Goal: Task Accomplishment & Management: Complete application form

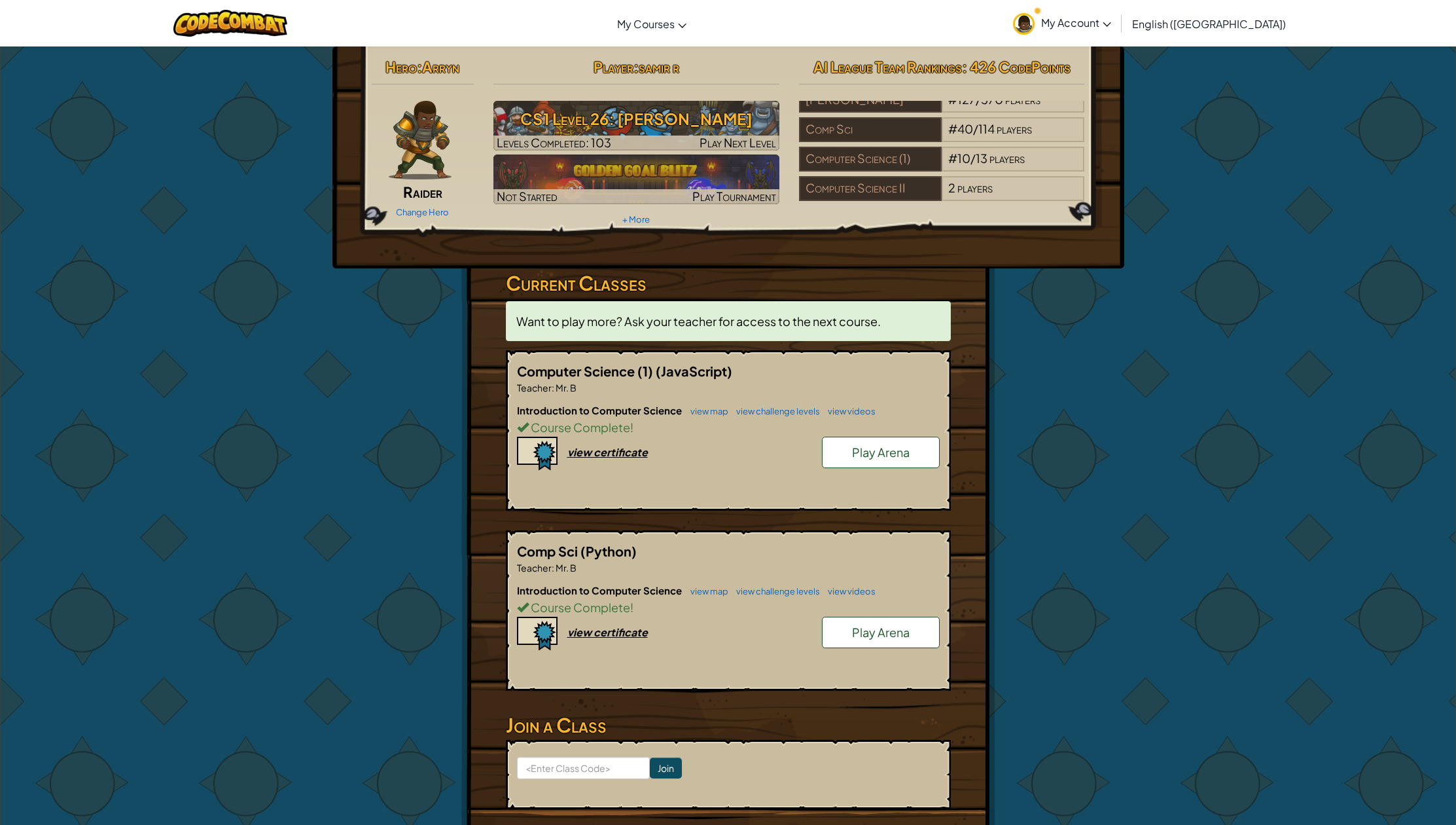
click at [604, 317] on div "view certificate" at bounding box center [607, 451] width 81 height 14
click at [416, 185] on span "Raider" at bounding box center [422, 192] width 39 height 18
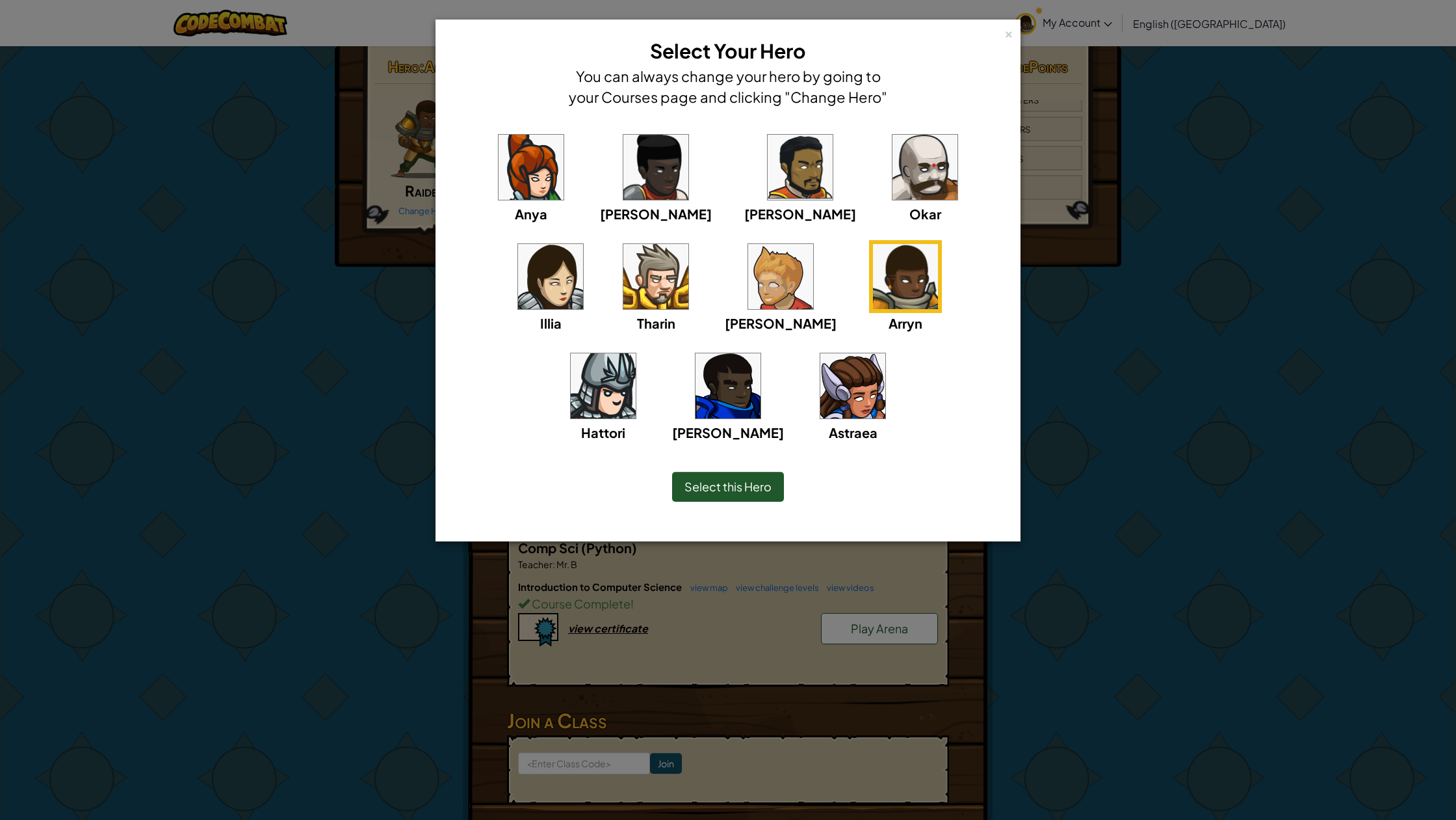
click at [1064, 315] on div "× Select Your Hero You can always change your hero by going to your Courses pag…" at bounding box center [728, 410] width 1456 height 820
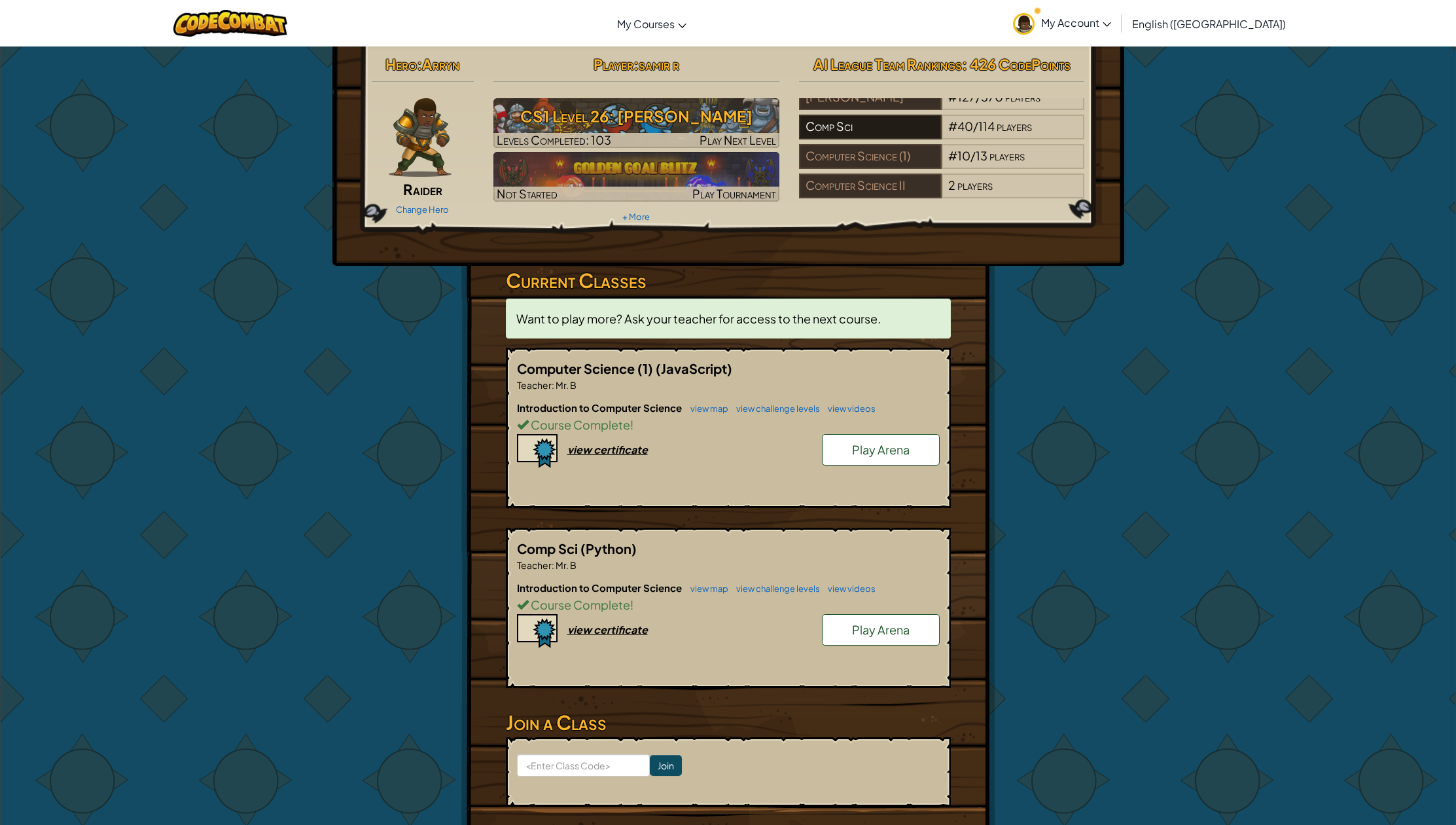
scroll to position [5, 0]
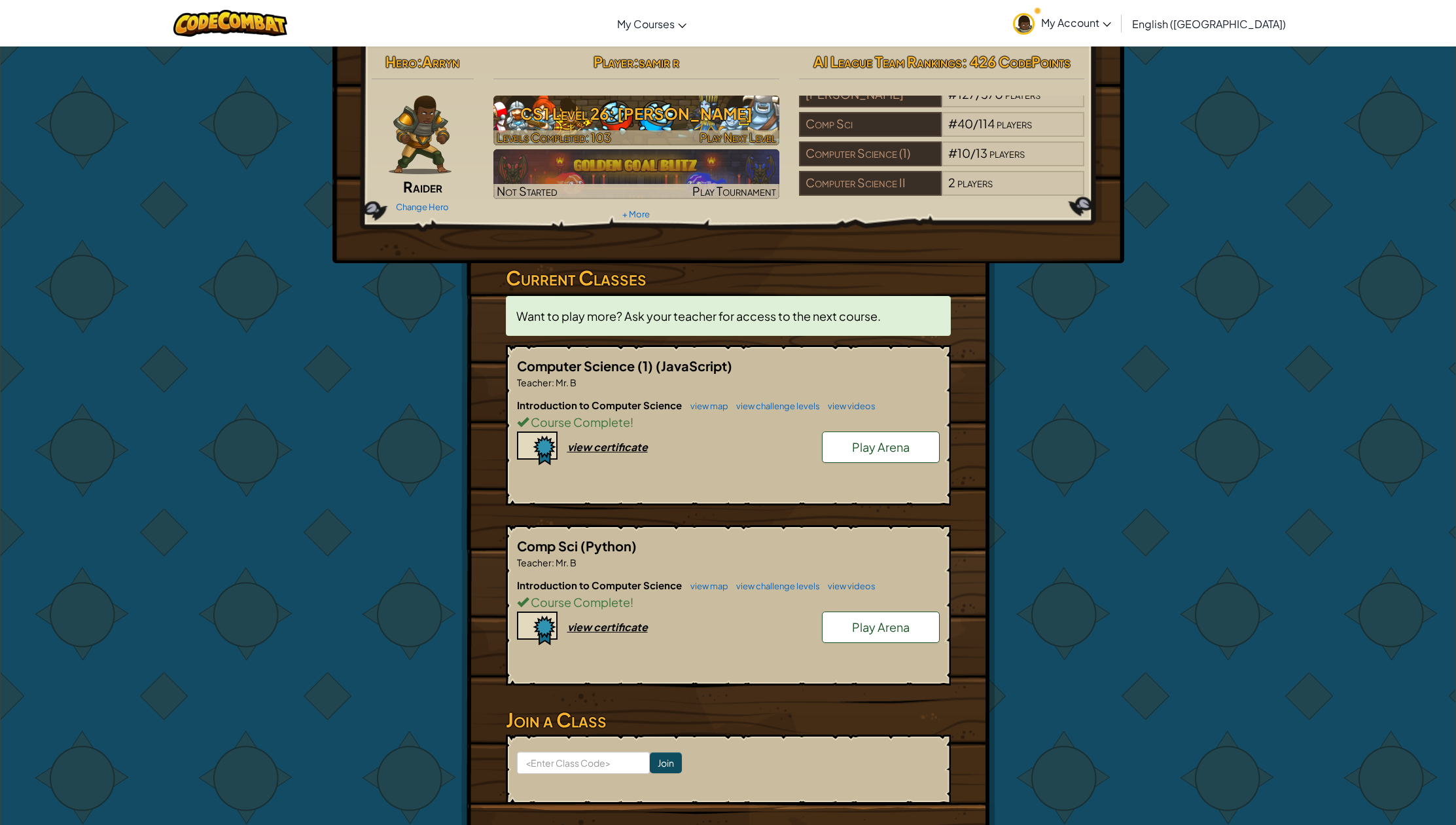
click at [611, 104] on h3 "CS1 Level 26: [PERSON_NAME]" at bounding box center [636, 113] width 286 height 29
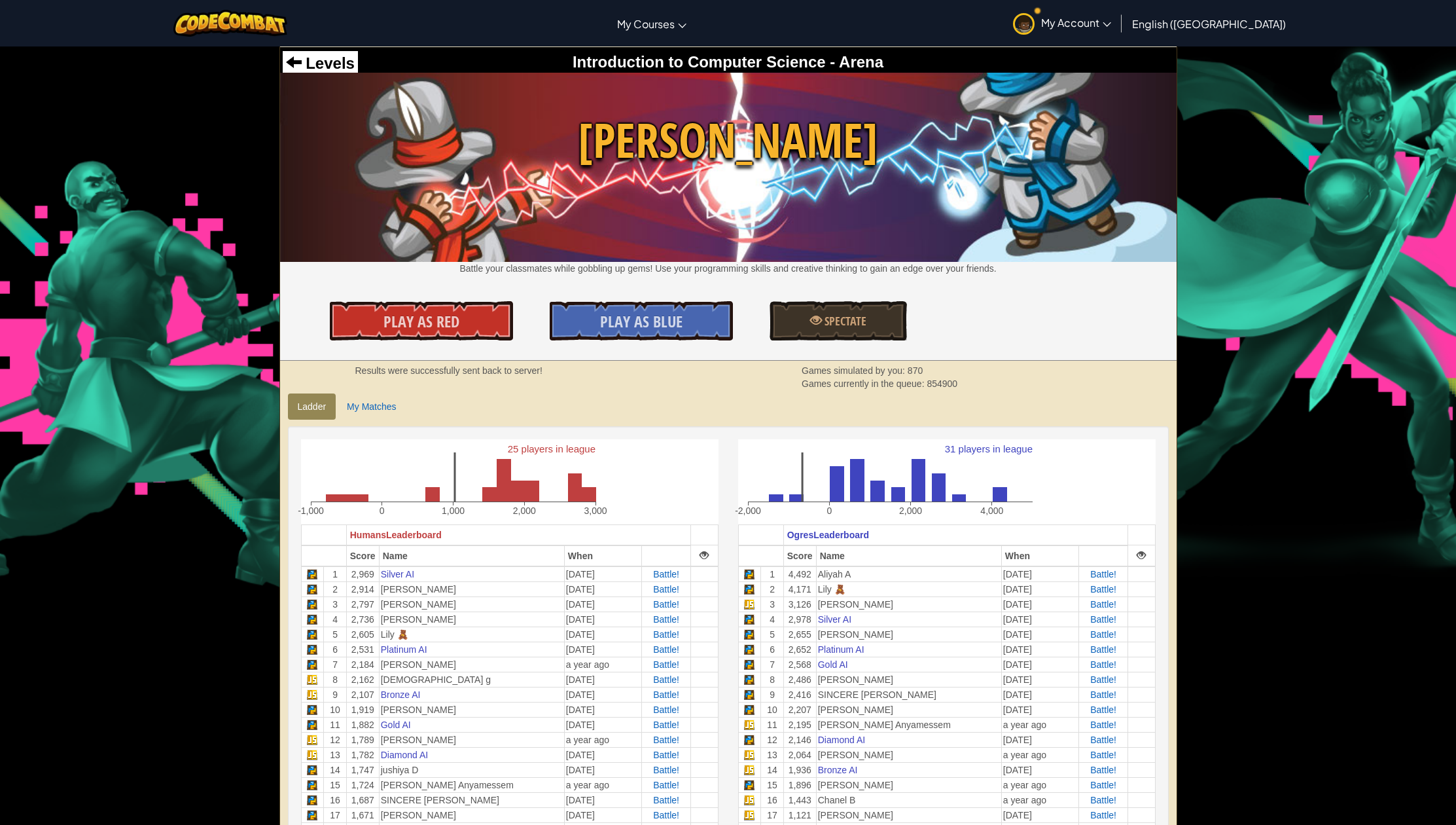
click at [449, 0] on div "Toggle navigation My Courses CodeCombat Classroom Ozaria Classroom AI League Es…" at bounding box center [728, 23] width 1462 height 46
click at [550, 0] on div "Toggle navigation My Courses CodeCombat Classroom Ozaria Classroom AI League Es…" at bounding box center [728, 23] width 1462 height 46
click at [334, 70] on span "Levels" at bounding box center [327, 63] width 53 height 17
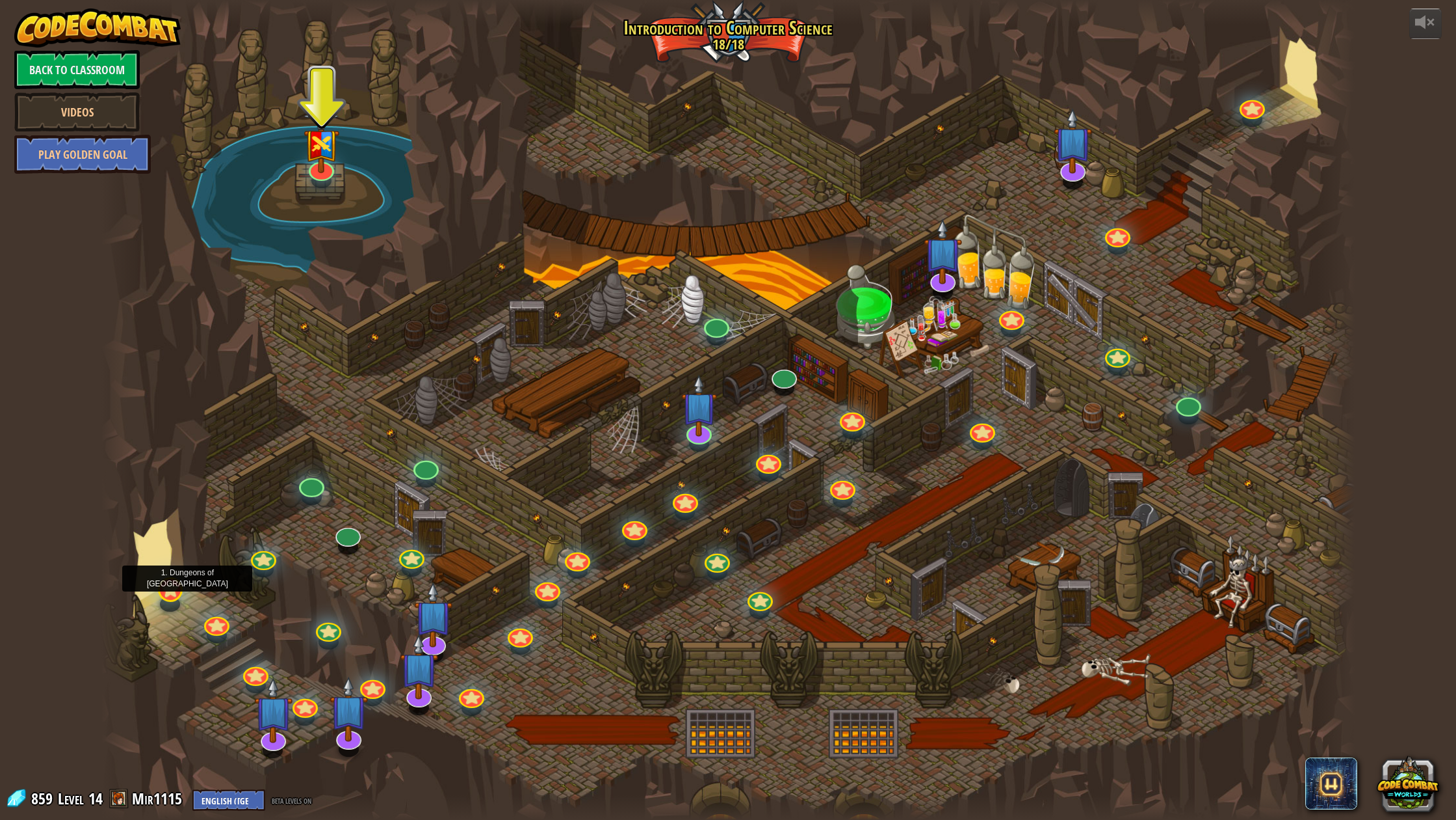
click at [178, 315] on link at bounding box center [167, 585] width 28 height 26
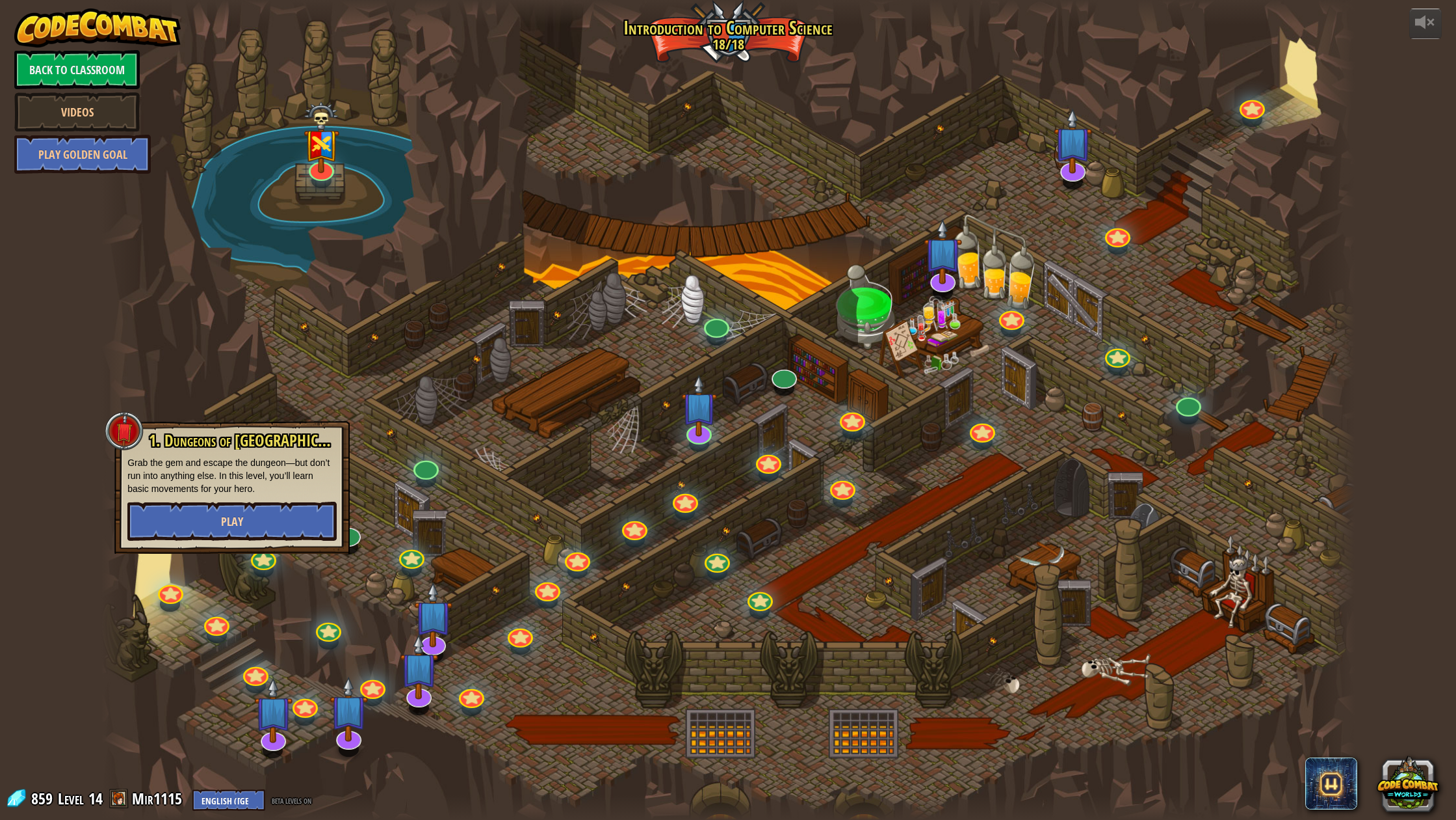
click at [255, 315] on button "Play" at bounding box center [232, 521] width 209 height 39
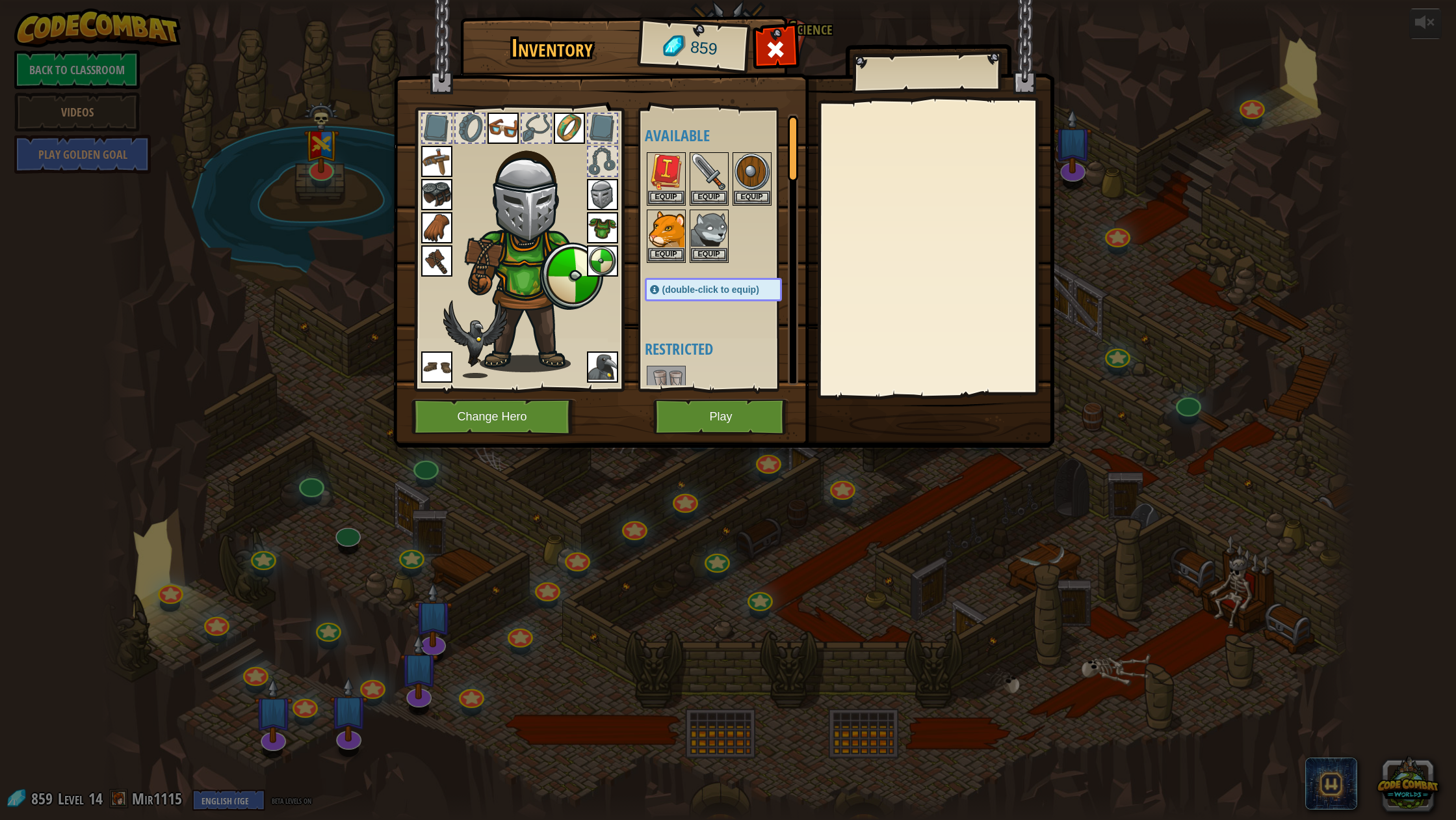
click at [594, 201] on img at bounding box center [602, 194] width 32 height 32
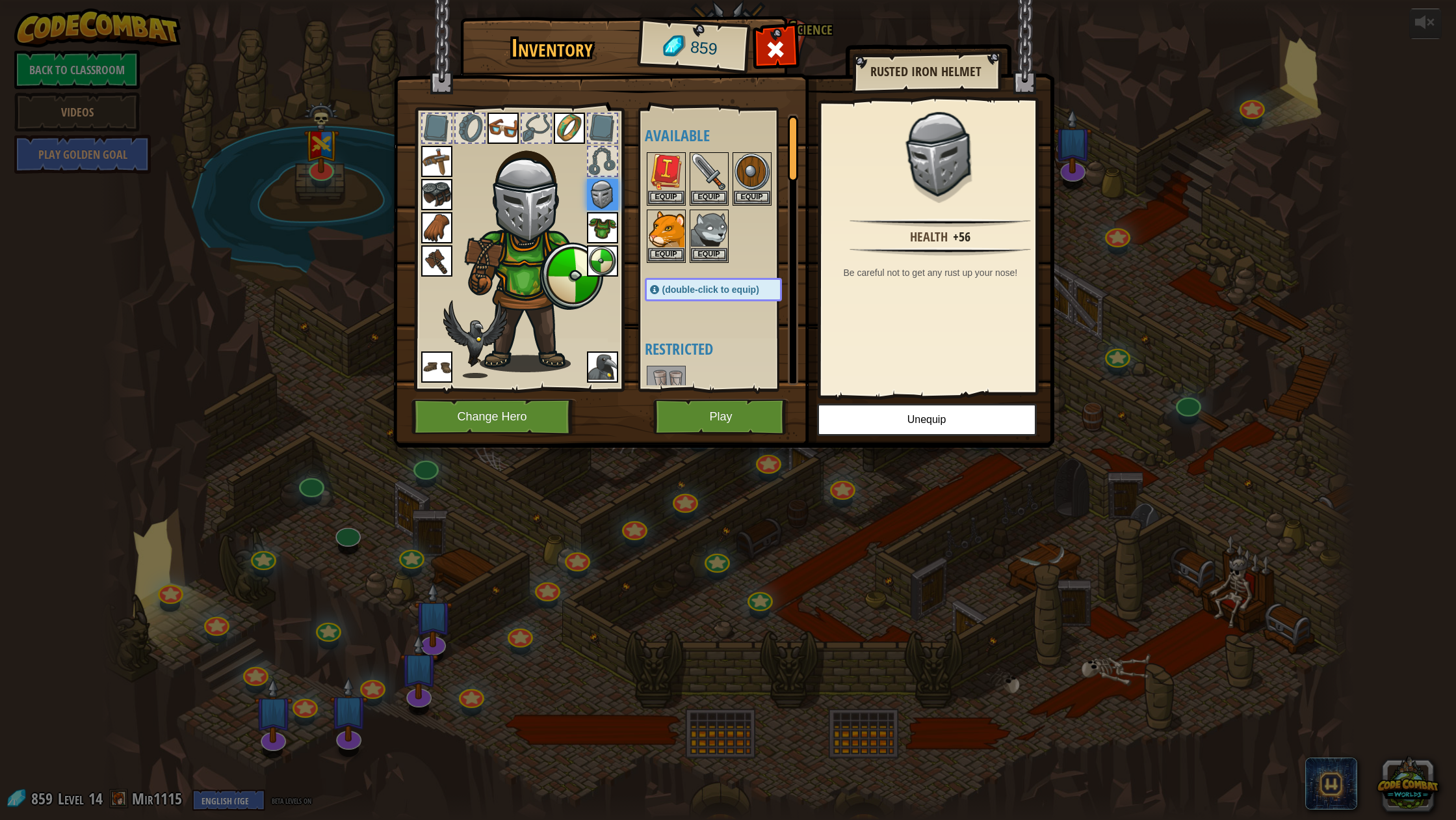
click at [731, 315] on button "Play" at bounding box center [721, 417] width 136 height 36
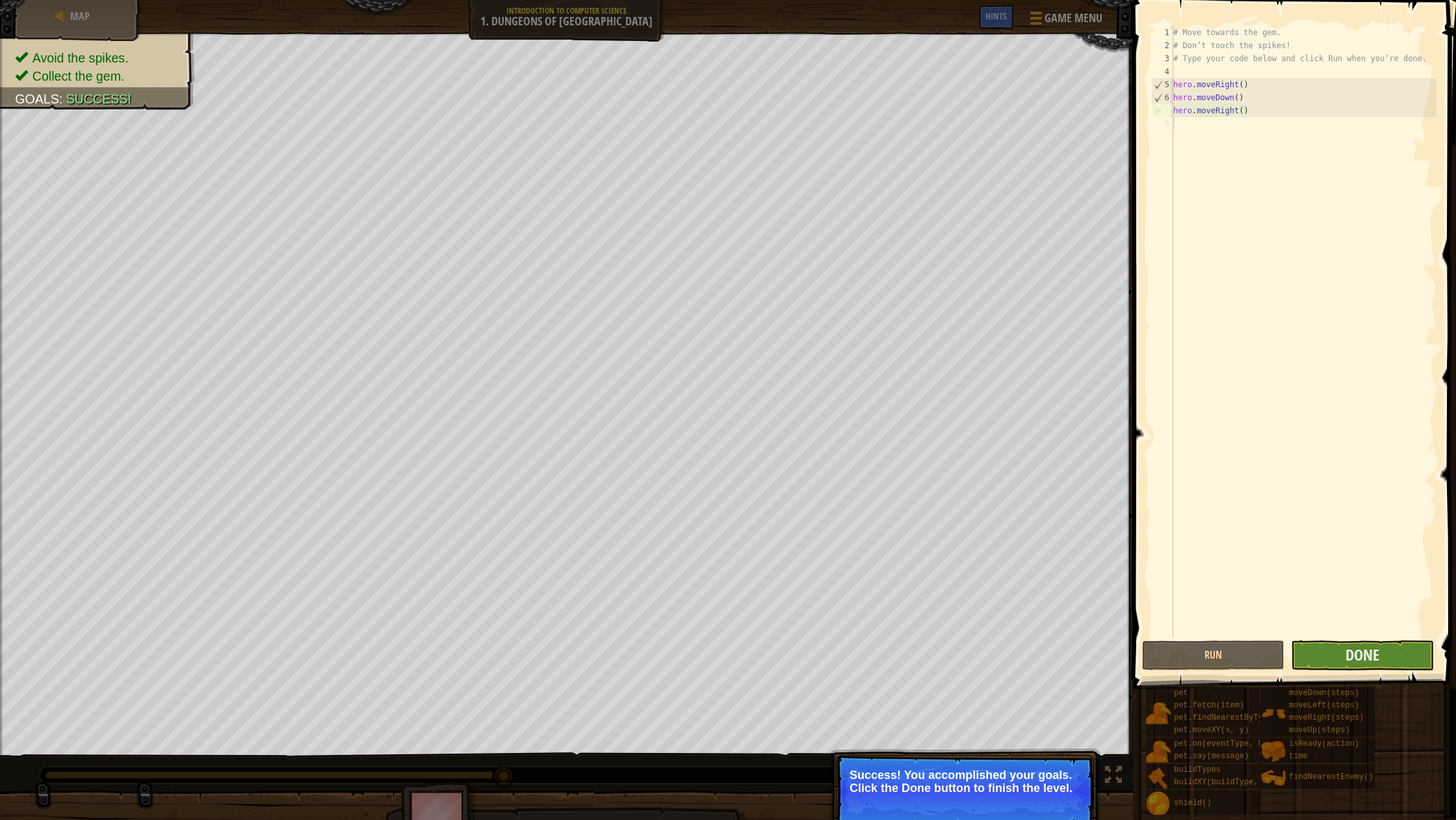
click at [1342, 315] on button "Done" at bounding box center [1362, 655] width 142 height 30
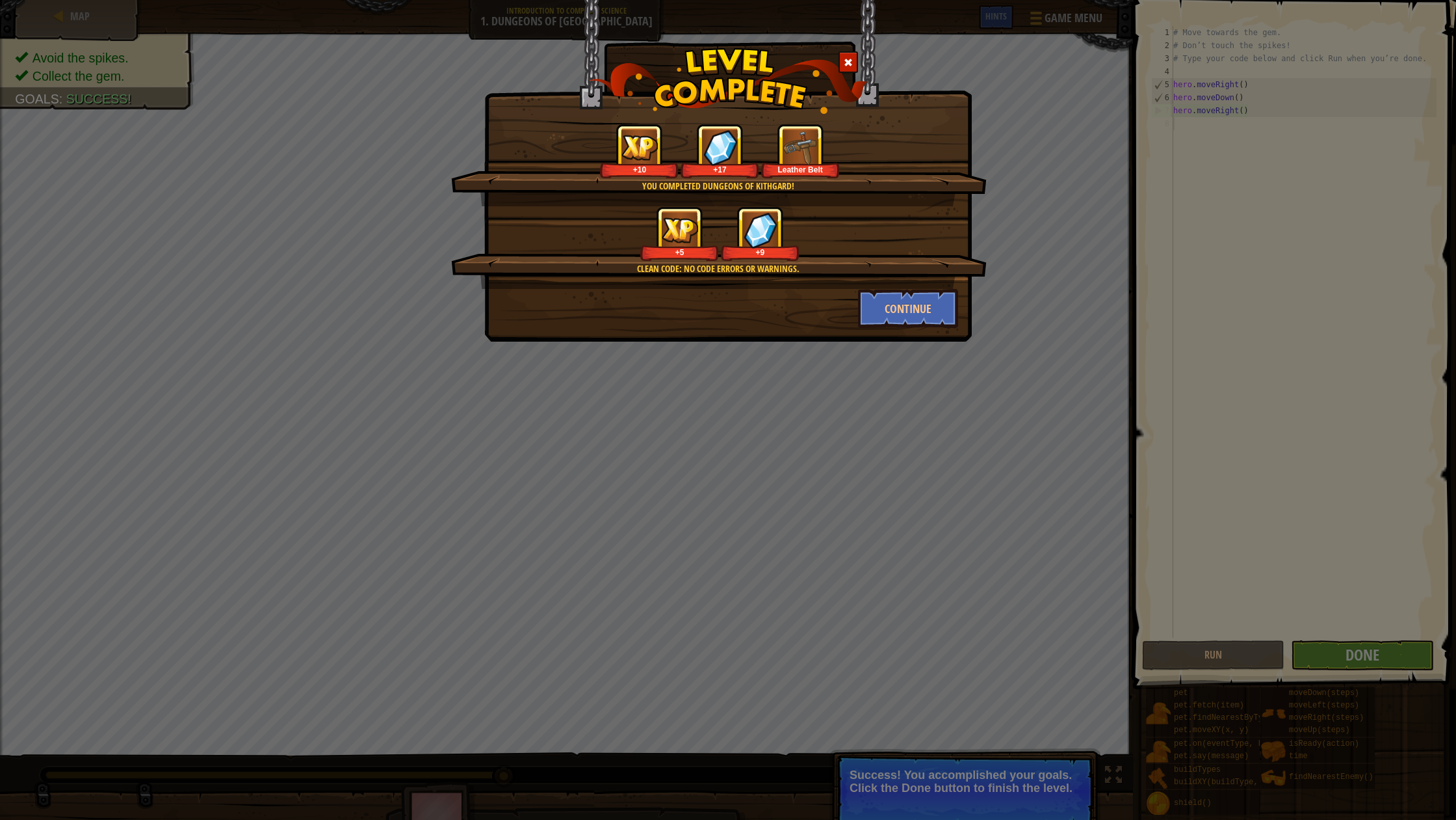
click at [864, 315] on div "You completed Dungeons of Kithgard! +10 +17 Leather Belt Clean code: no code er…" at bounding box center [728, 170] width 488 height 342
click at [866, 315] on button "Continue" at bounding box center [909, 308] width 101 height 39
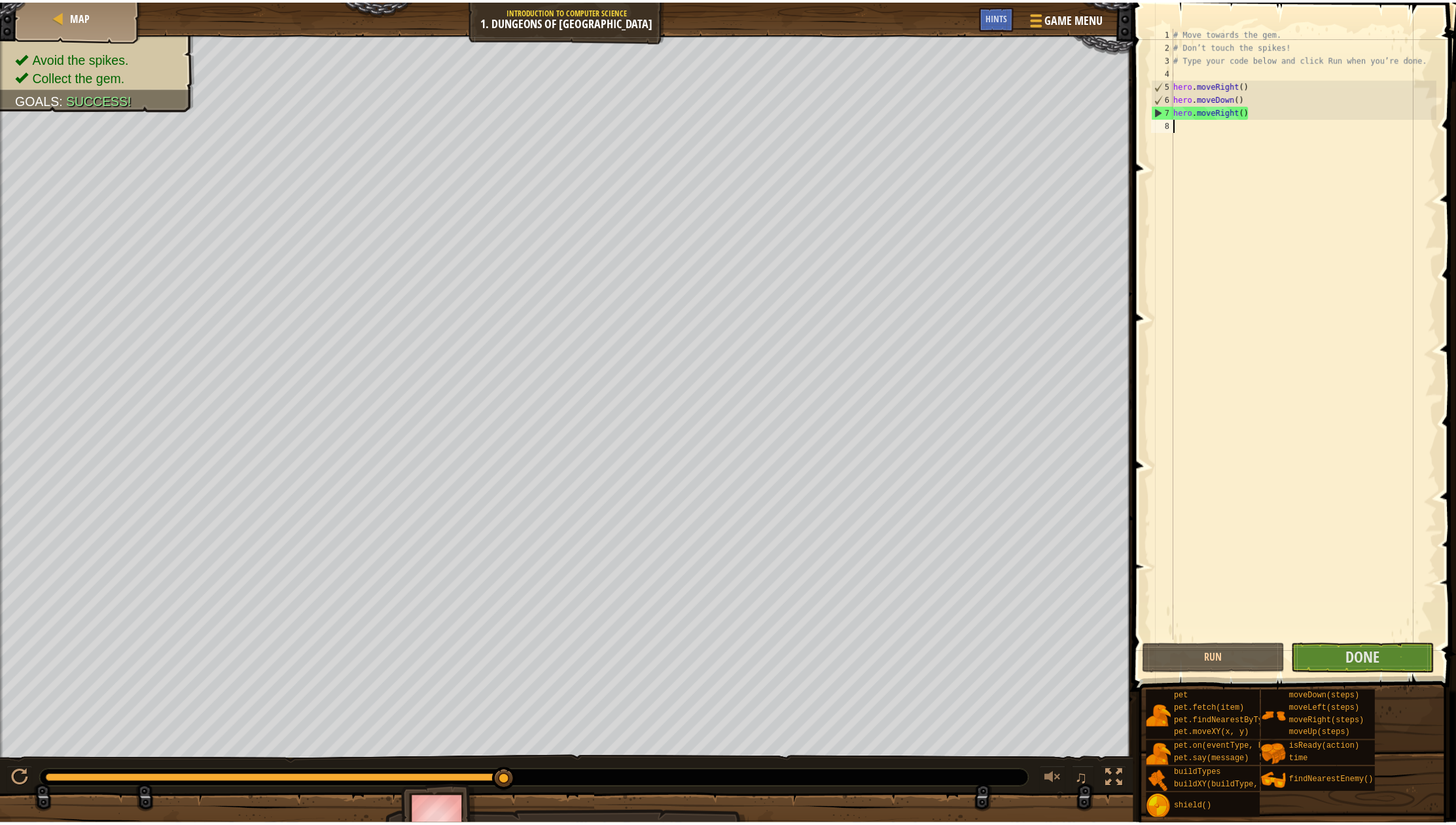
scroll to position [5, 0]
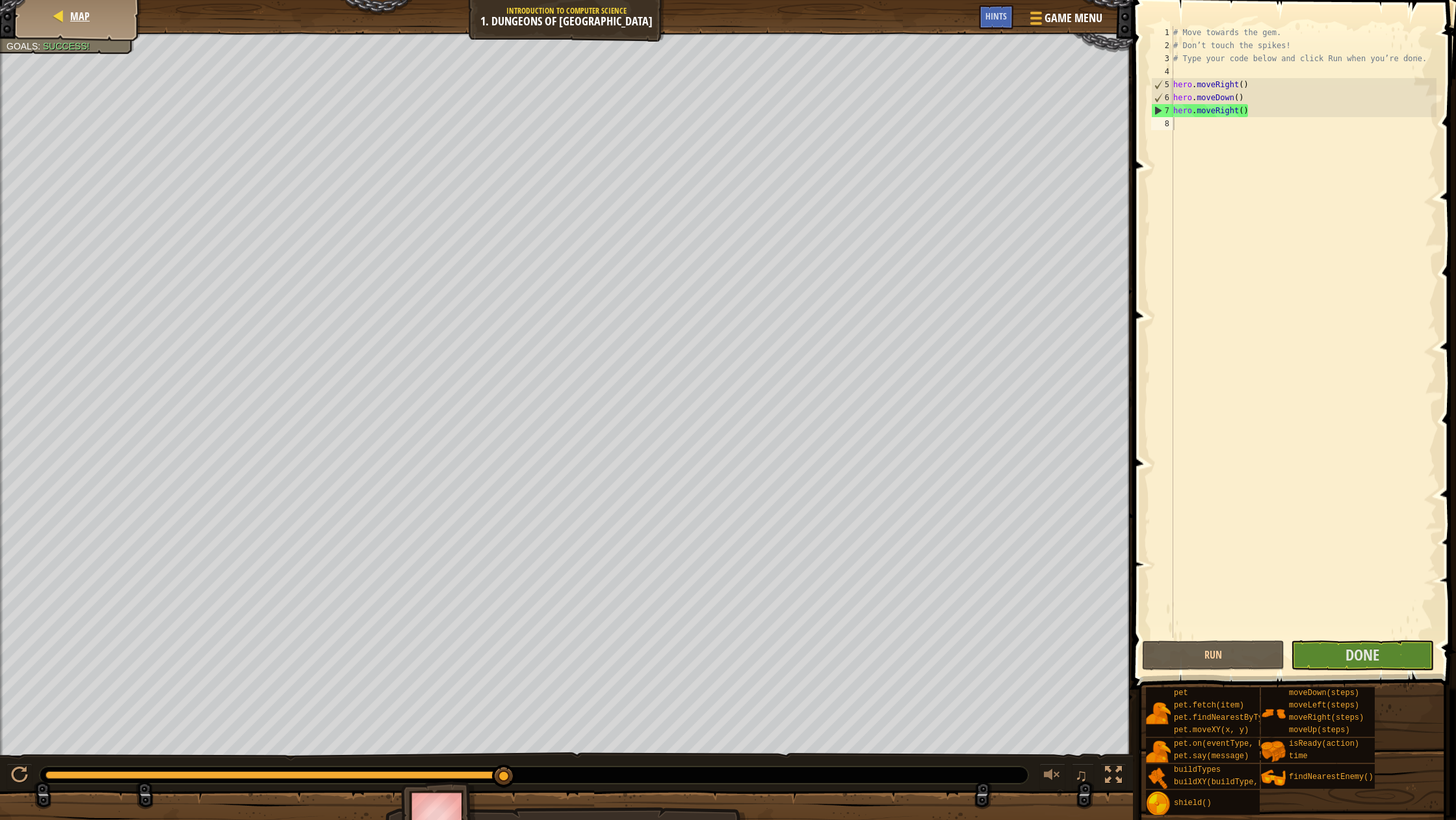
click at [80, 25] on div "Map" at bounding box center [78, 16] width 104 height 32
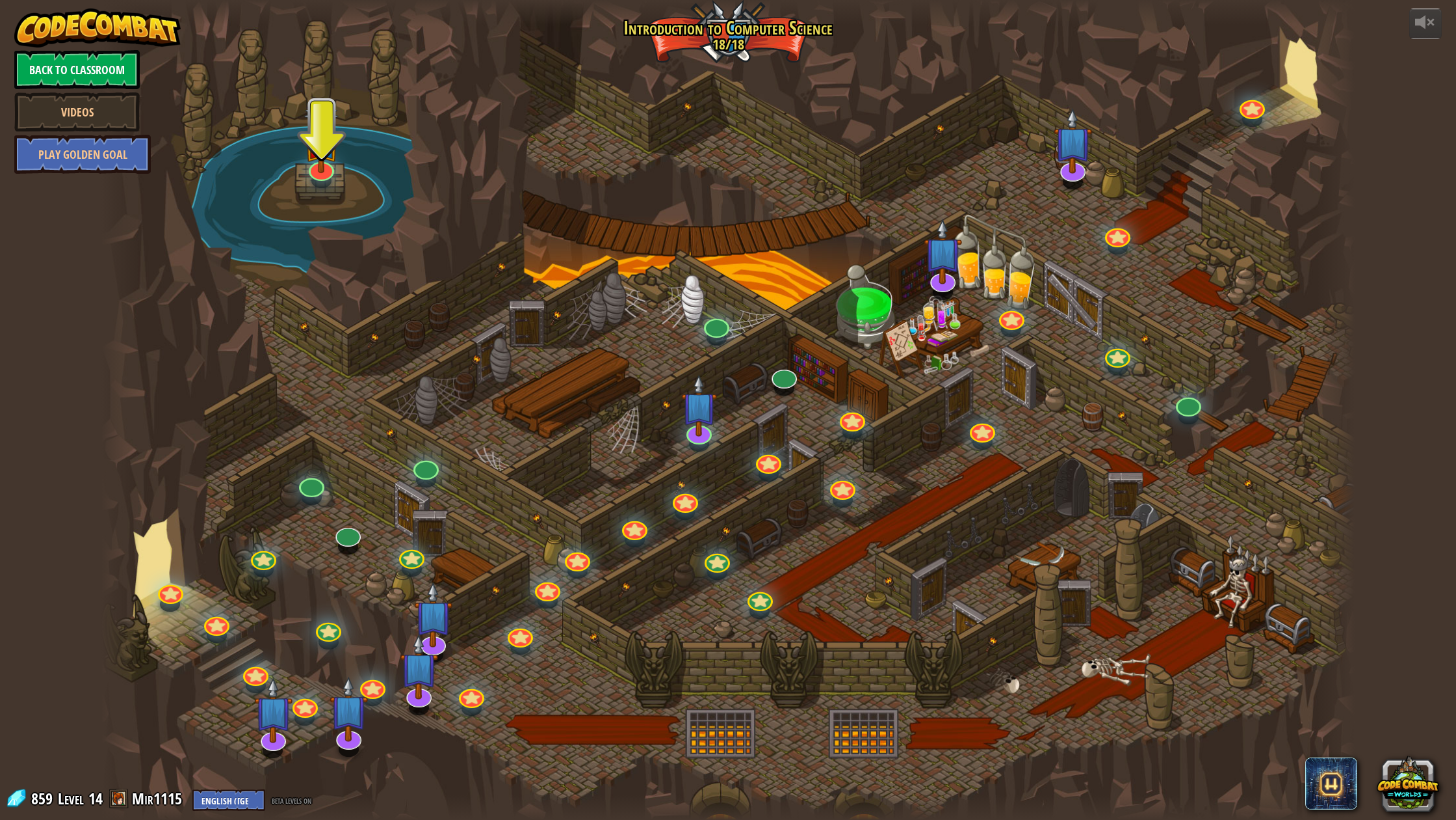
click at [101, 69] on link "Back to Classroom" at bounding box center [77, 69] width 125 height 39
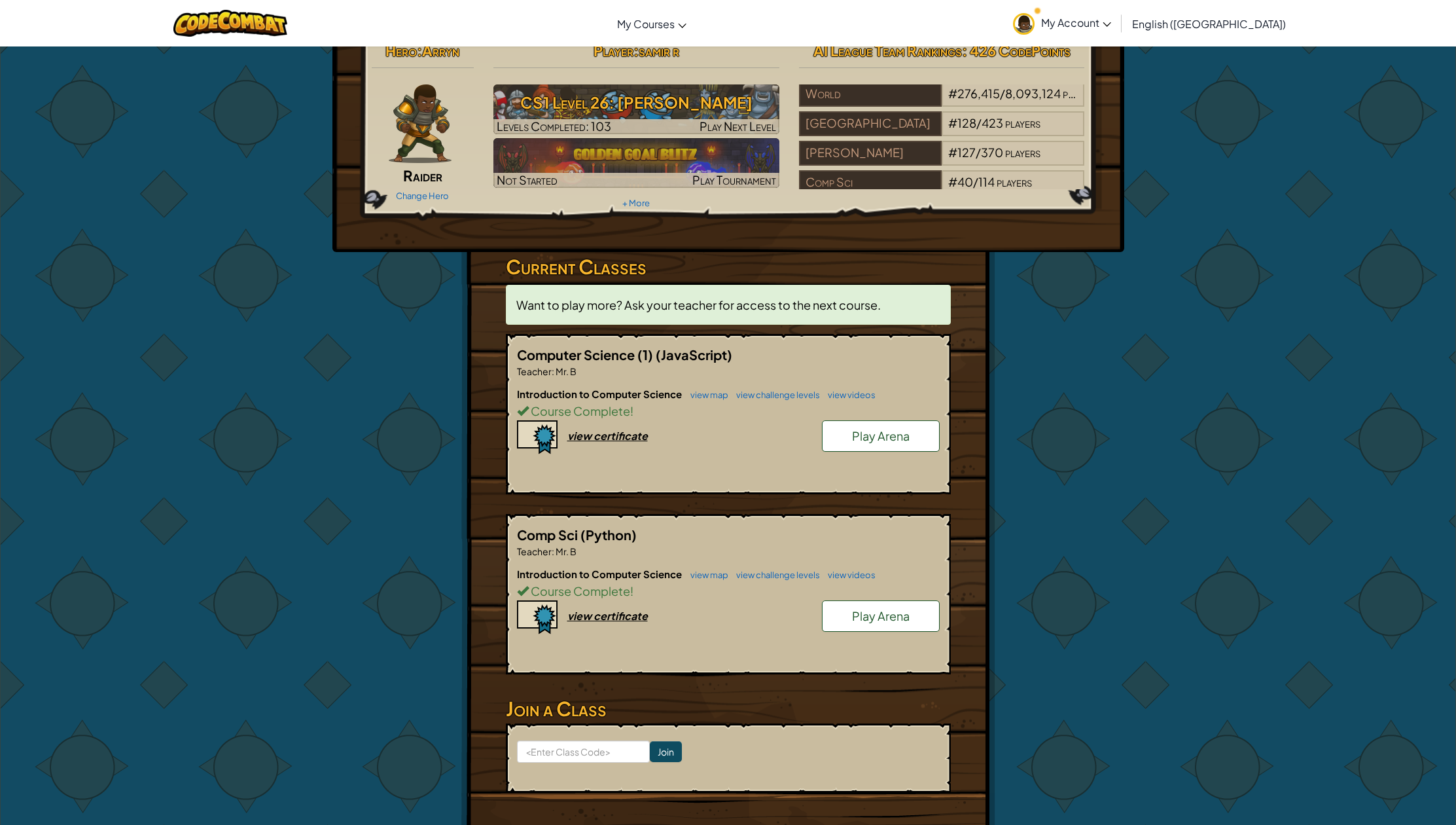
scroll to position [37, 0]
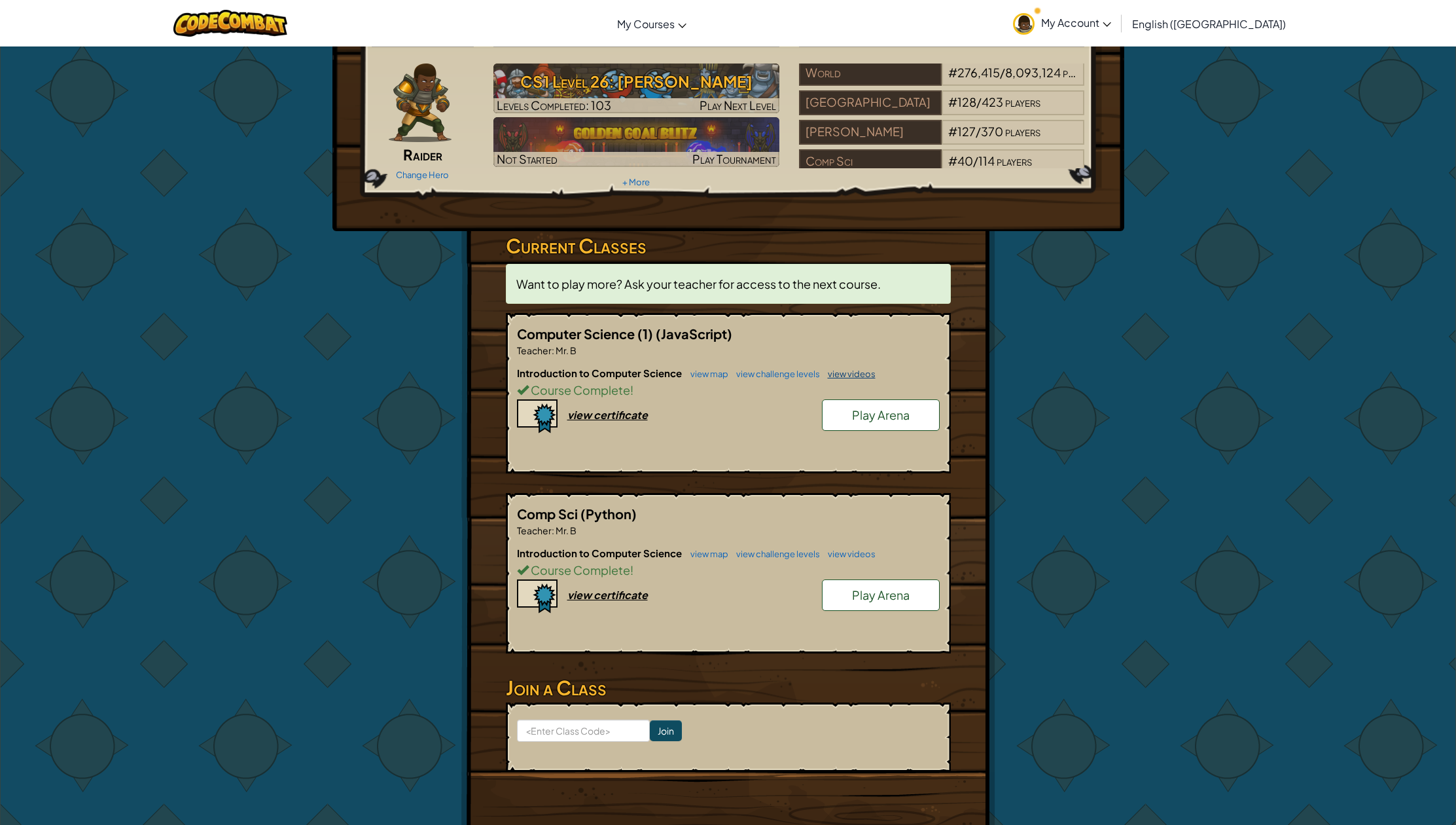
click at [839, 317] on link "view videos" at bounding box center [848, 374] width 54 height 11
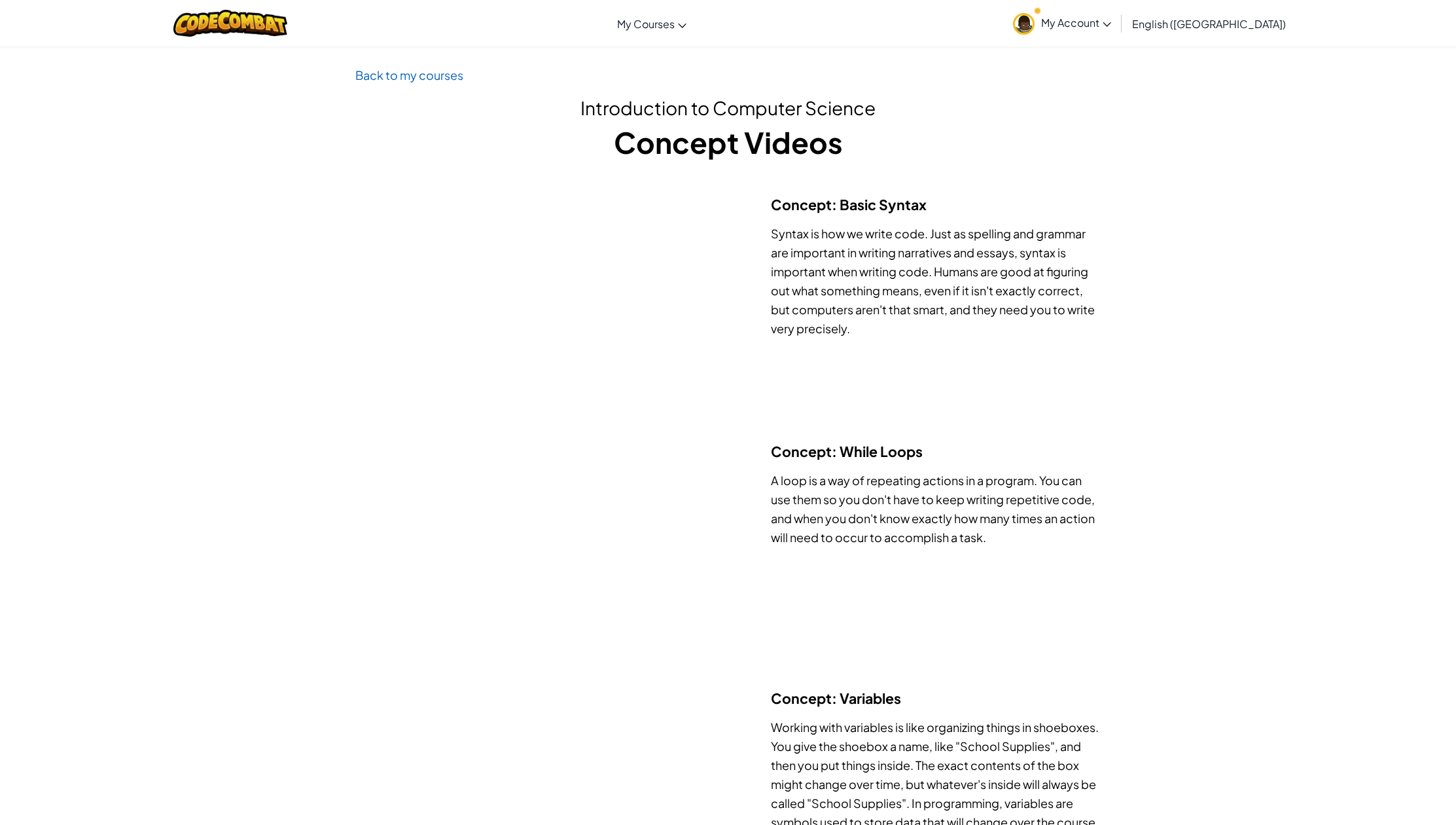
click at [578, 0] on div "Toggle navigation My Courses CodeCombat Classroom Ozaria Classroom AI League Es…" at bounding box center [728, 23] width 1462 height 46
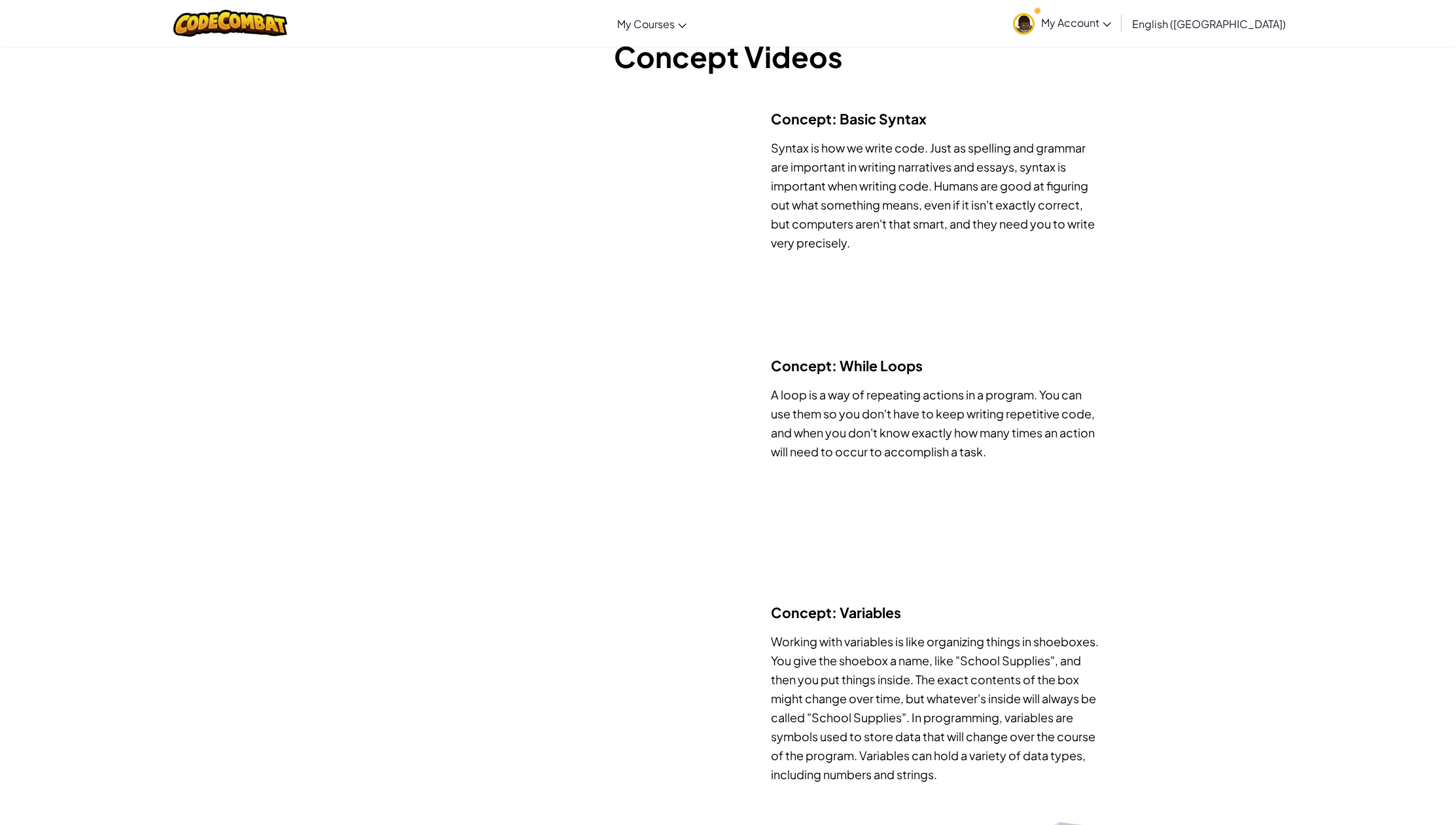
scroll to position [201, 0]
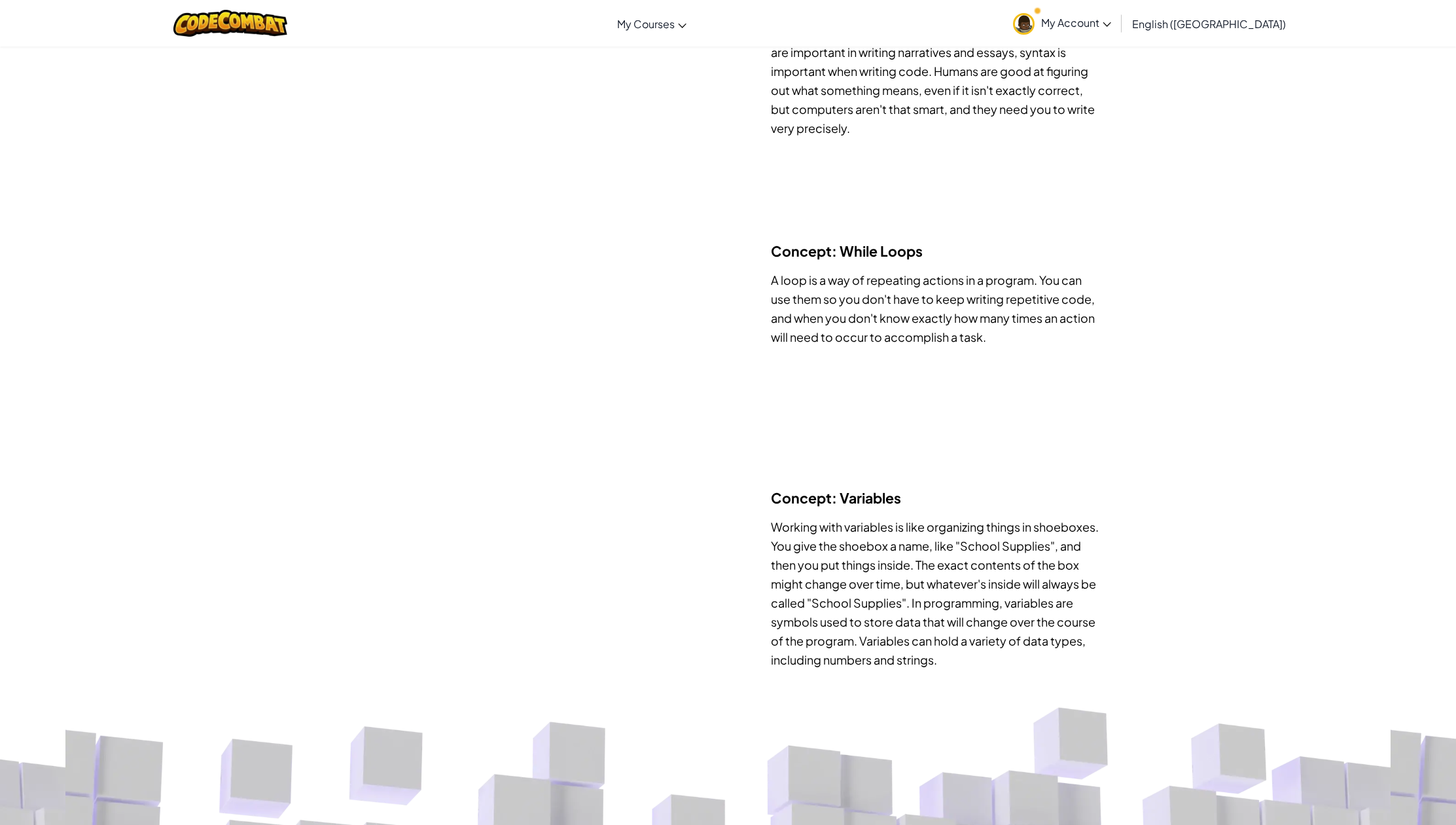
click at [1118, 34] on link "My Account" at bounding box center [1061, 23] width 112 height 41
click at [1114, 210] on link "Log Out" at bounding box center [1060, 205] width 107 height 20
